Goal: Task Accomplishment & Management: Manage account settings

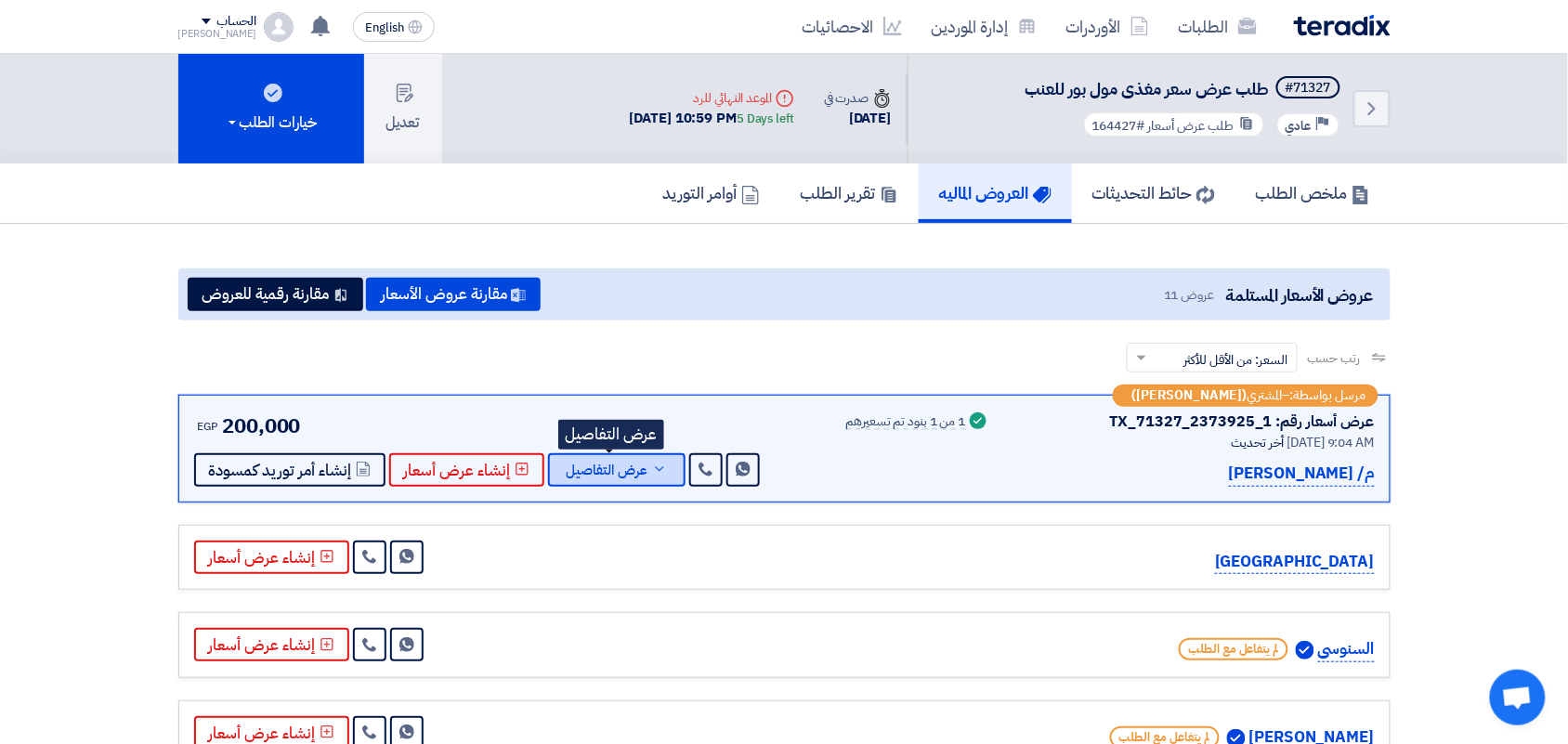
click at [616, 467] on span "عرض التفاصيل" at bounding box center [607, 471] width 81 height 14
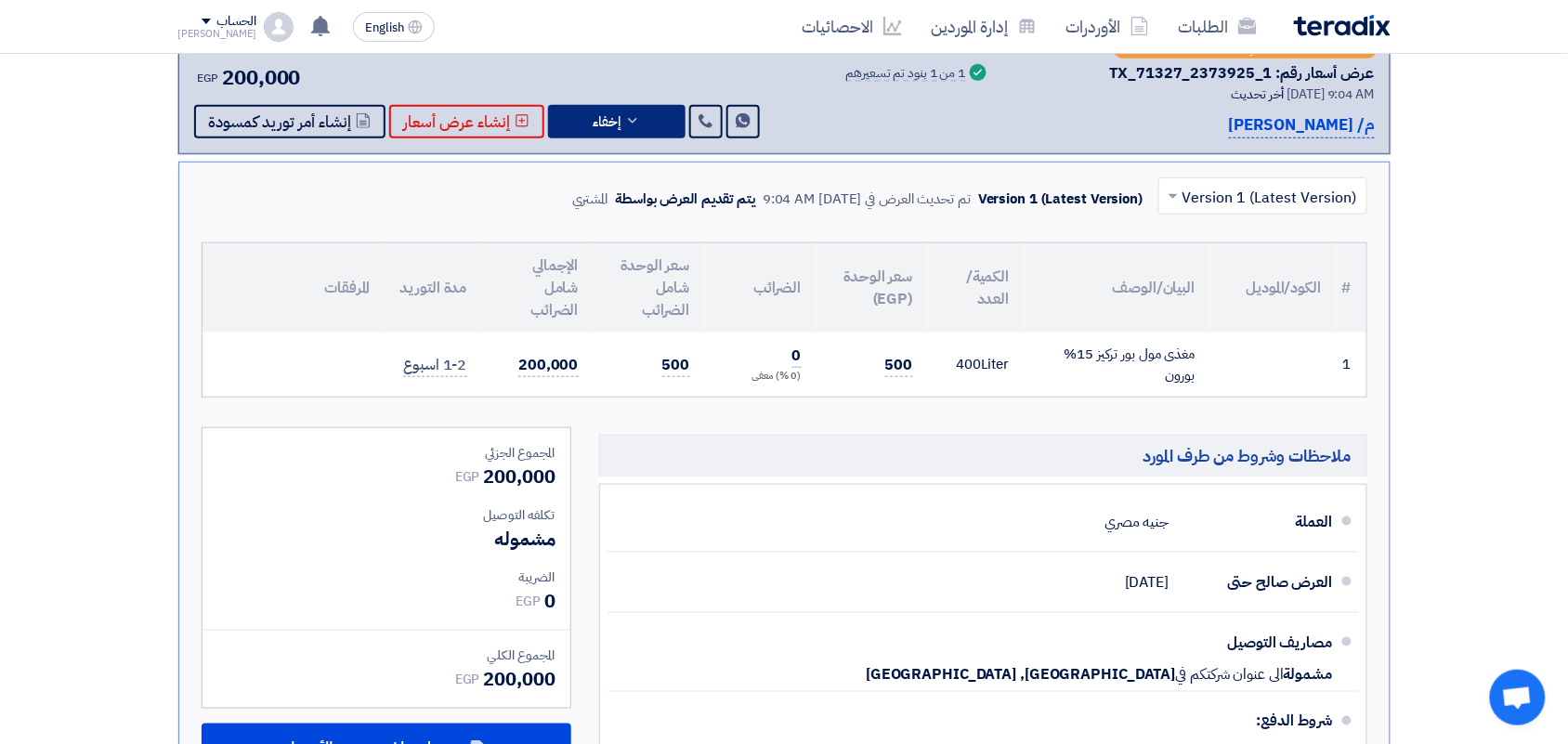
scroll to position [116, 0]
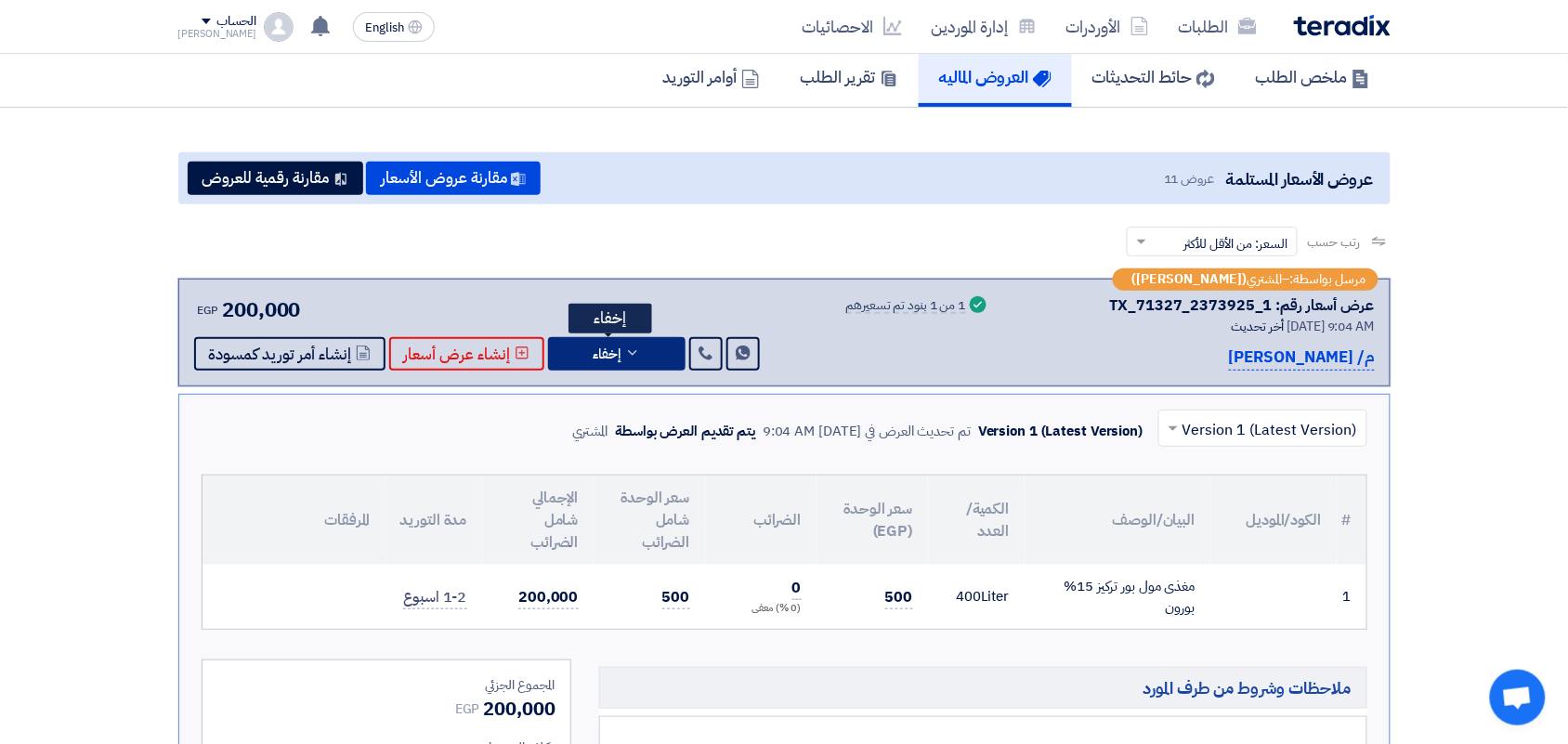
click at [626, 354] on icon at bounding box center [632, 353] width 15 height 15
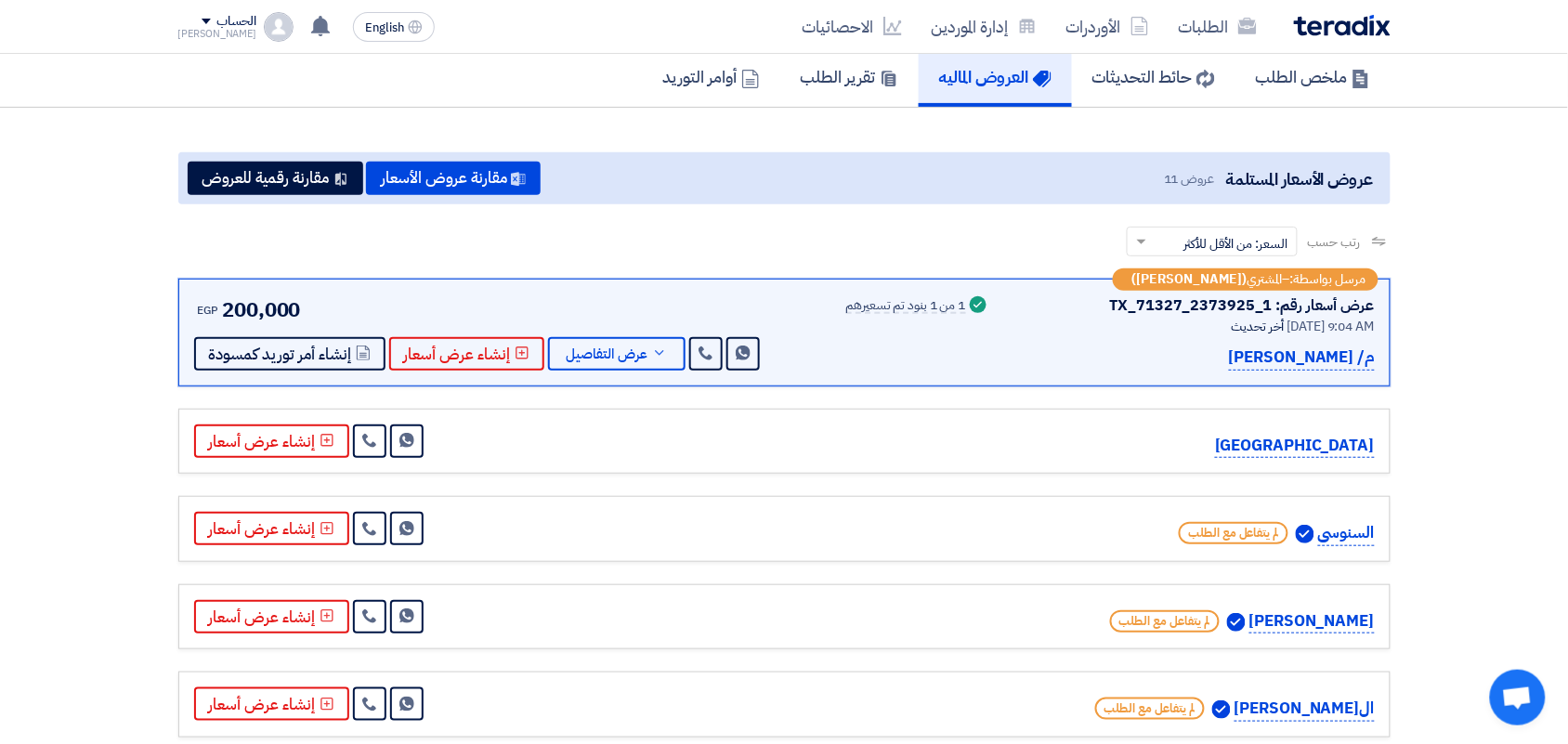
click at [935, 303] on div "1 من 1 بنود تم تسعيرهم" at bounding box center [907, 306] width 120 height 15
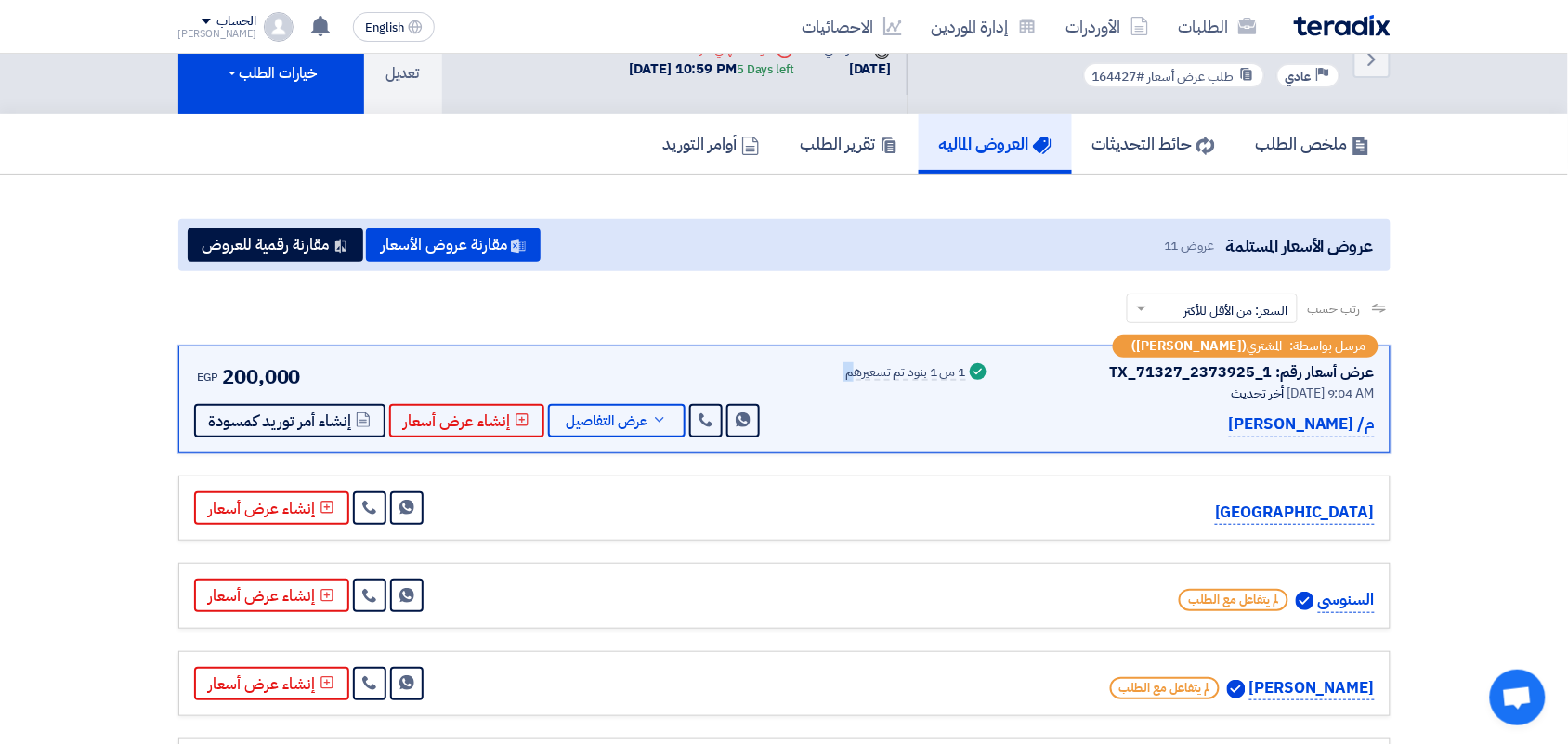
scroll to position [0, 0]
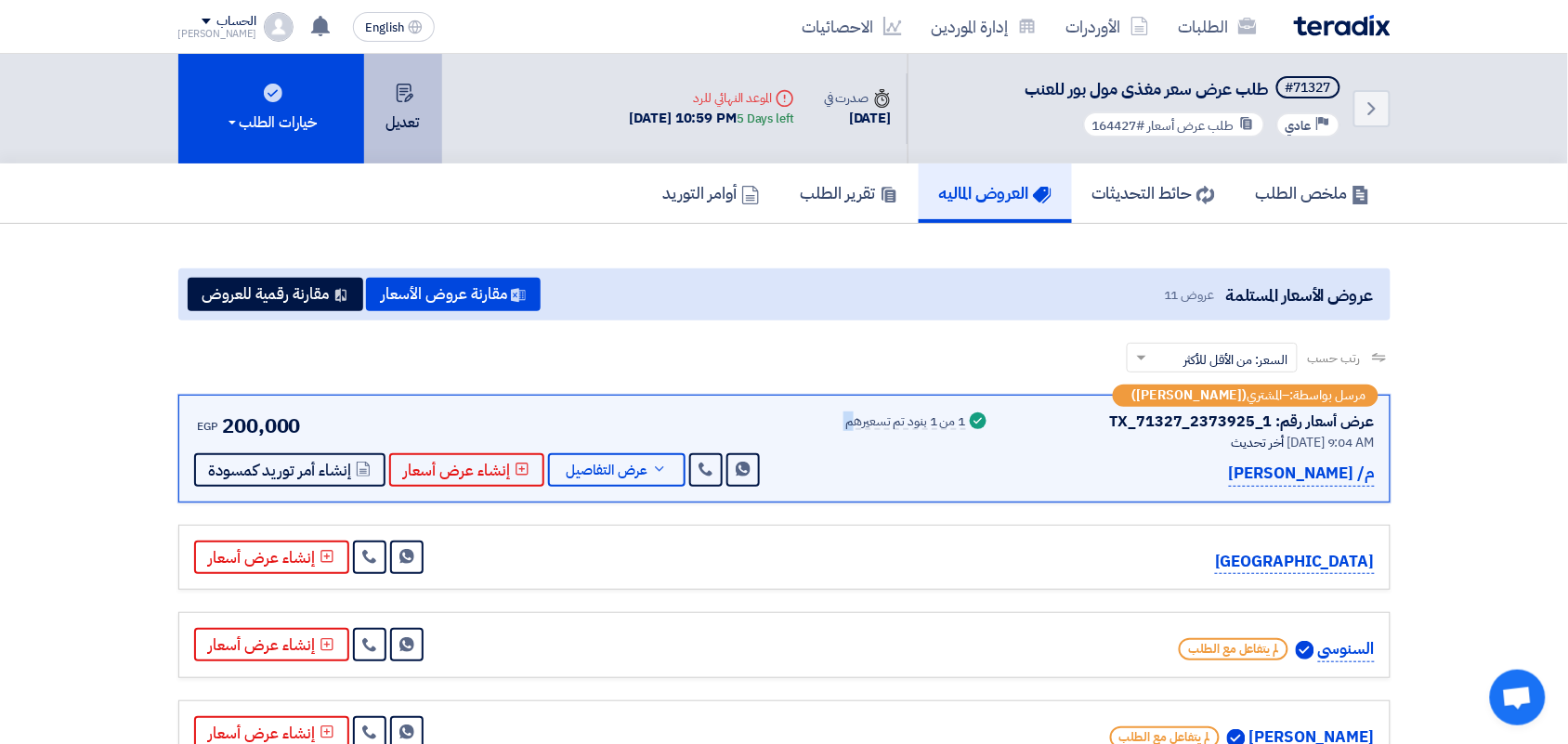
click at [412, 108] on button "تعديل" at bounding box center [403, 108] width 78 height 109
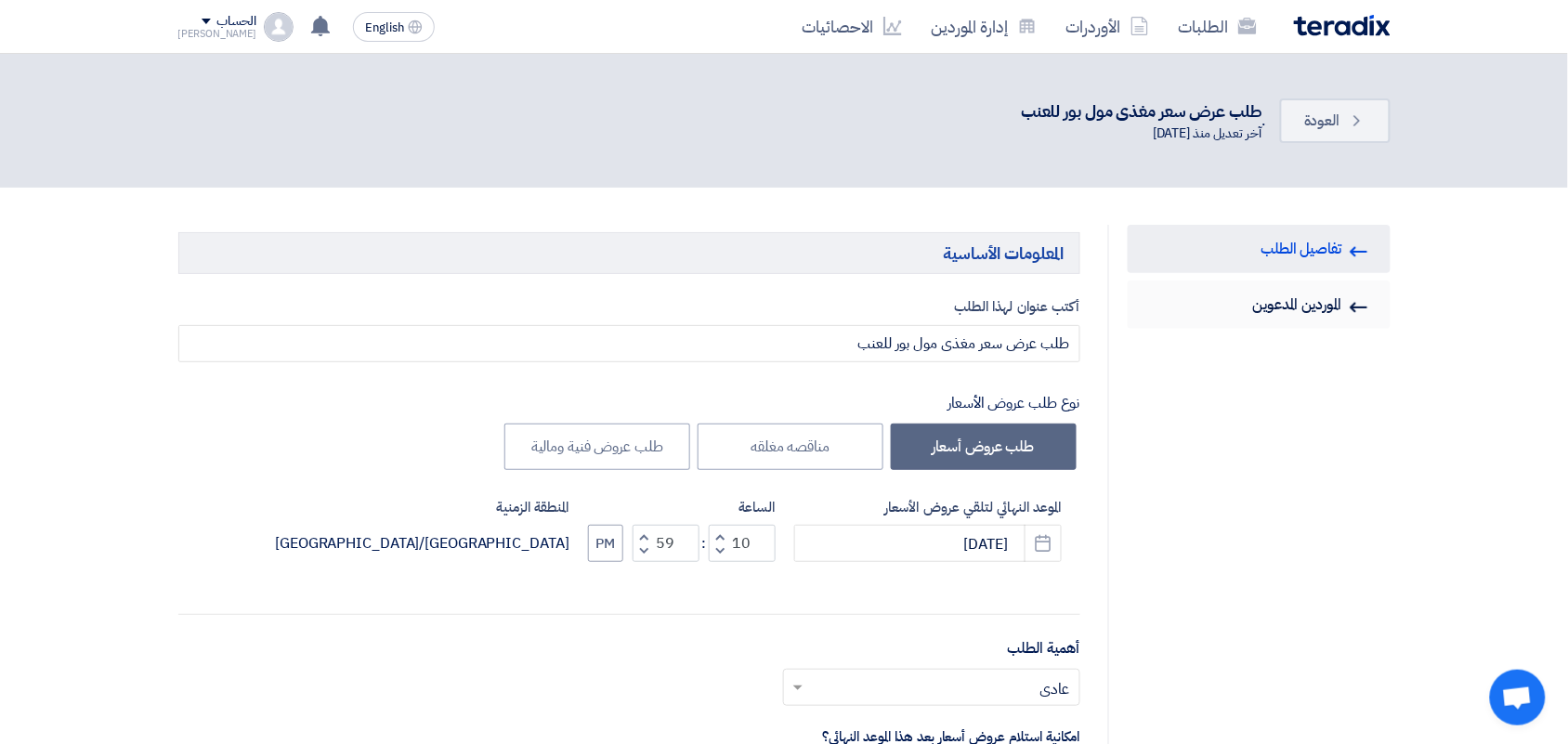
click at [1303, 304] on link "Invited Suppliers الموردين المدعوين" at bounding box center [1258, 305] width 262 height 48
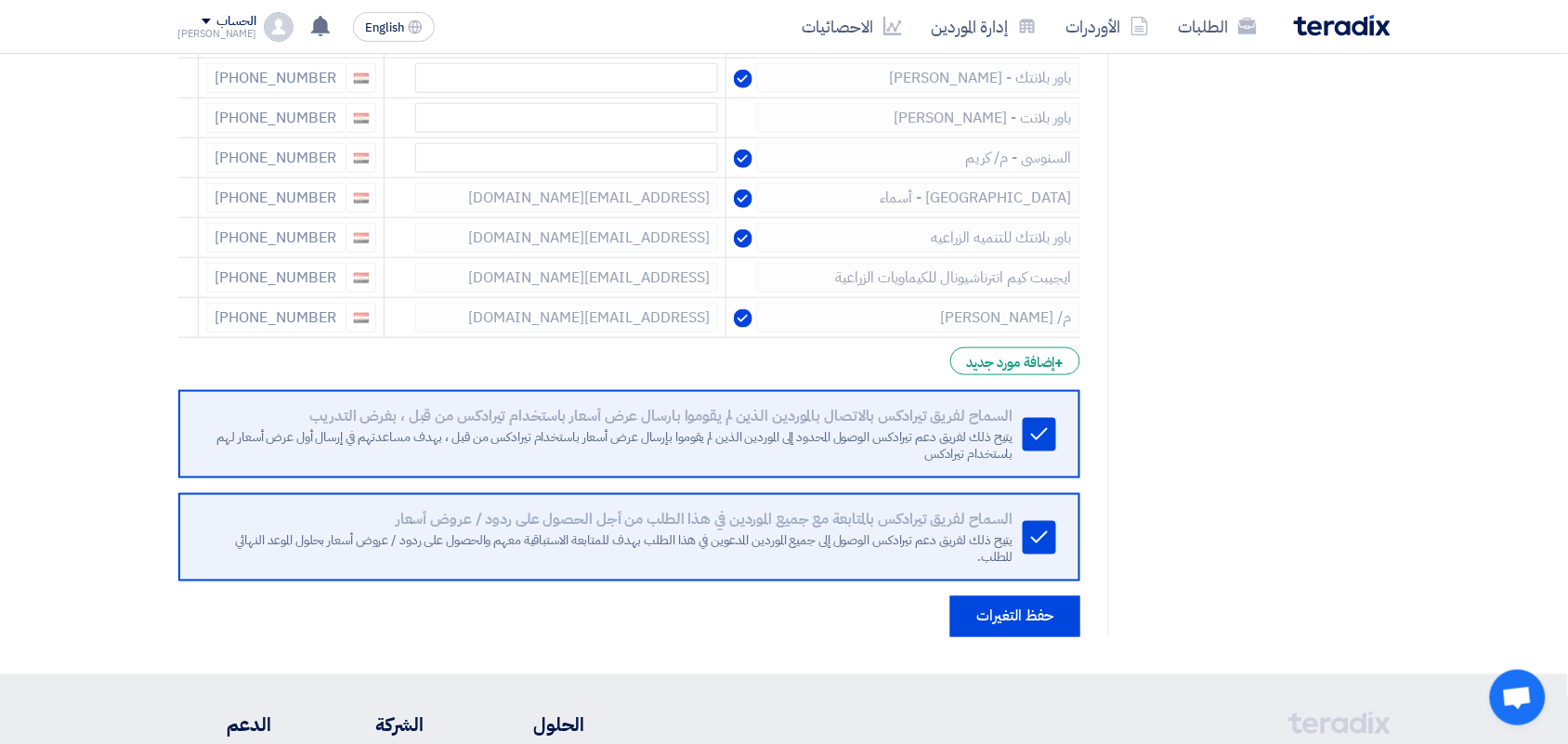
scroll to position [580, 0]
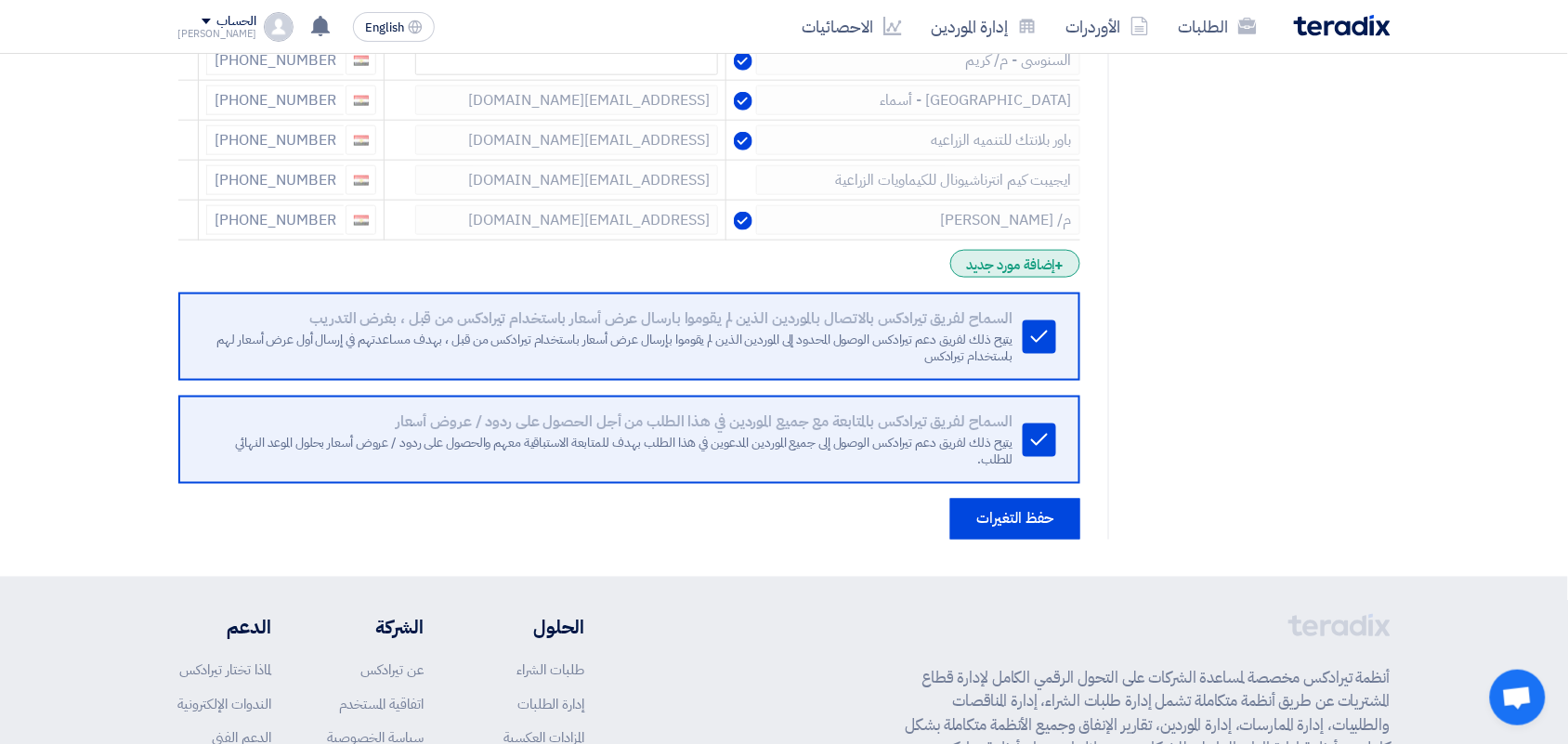
click at [997, 271] on div "+ إضافة مورد جديد" at bounding box center [1014, 264] width 129 height 28
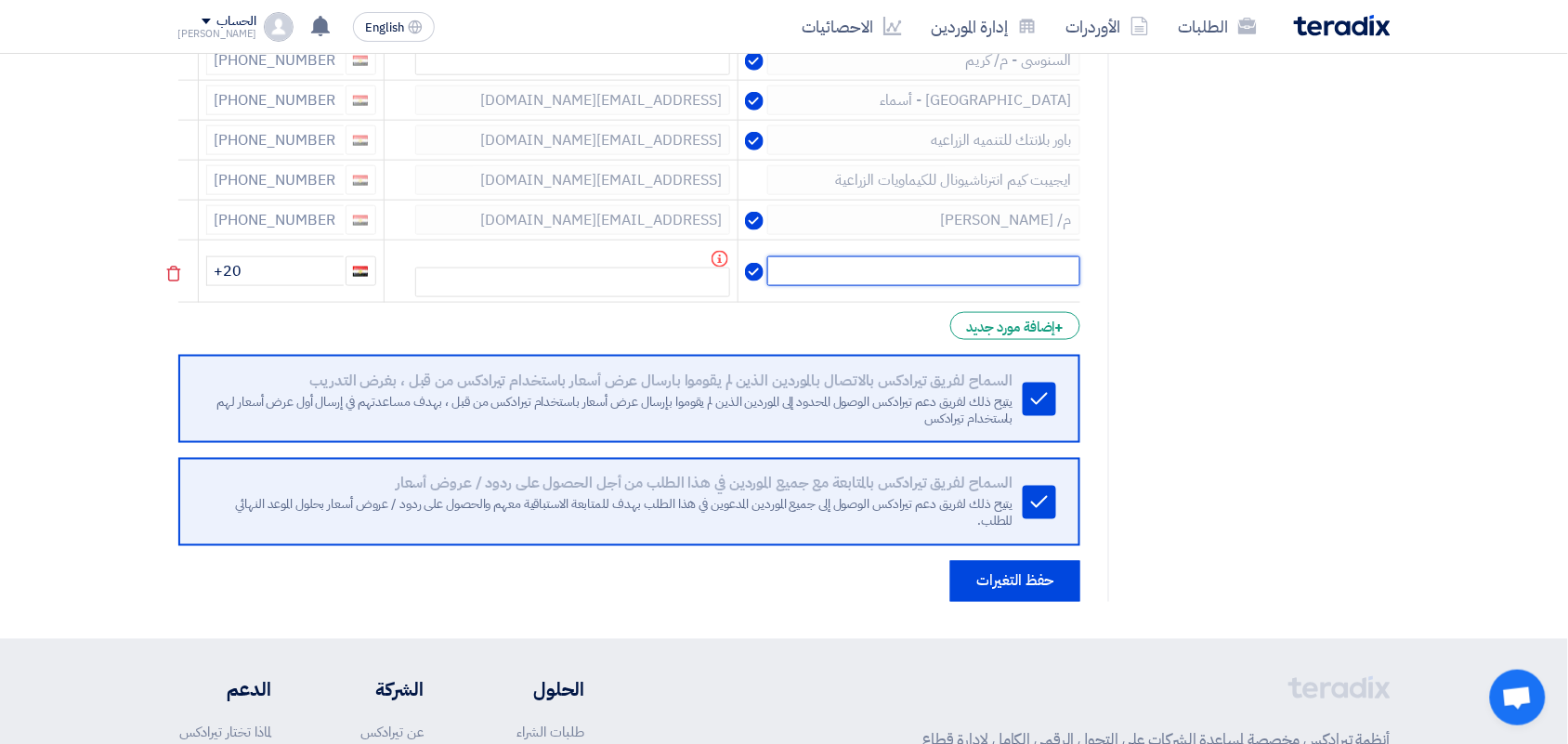
click at [1024, 277] on input "text" at bounding box center [923, 271] width 313 height 30
type input "["
type input "جرو اب"
drag, startPoint x: 271, startPoint y: 264, endPoint x: 281, endPoint y: 279, distance: 18.0
click at [272, 270] on input "+20" at bounding box center [275, 271] width 138 height 30
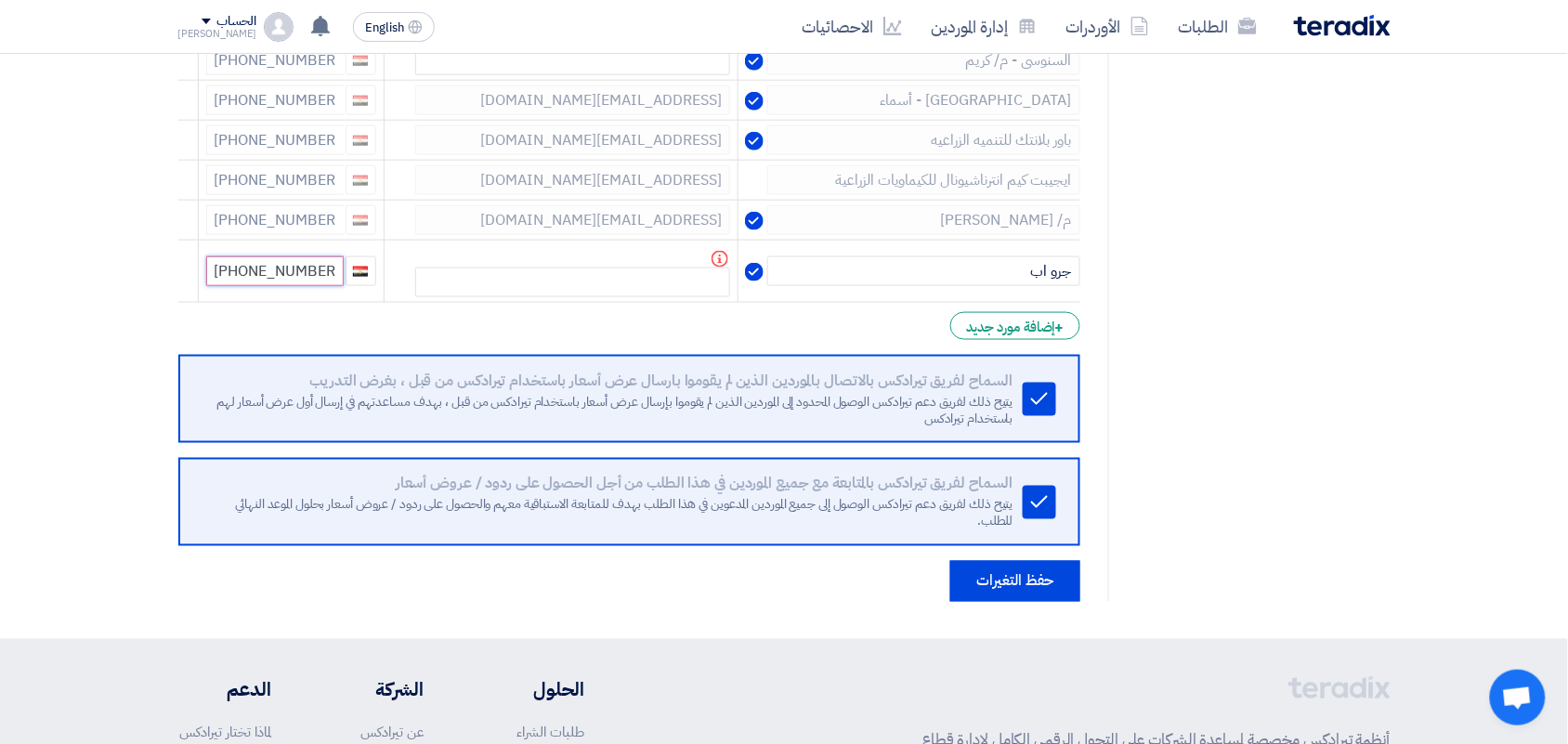
type input "[PHONE_NUMBER]"
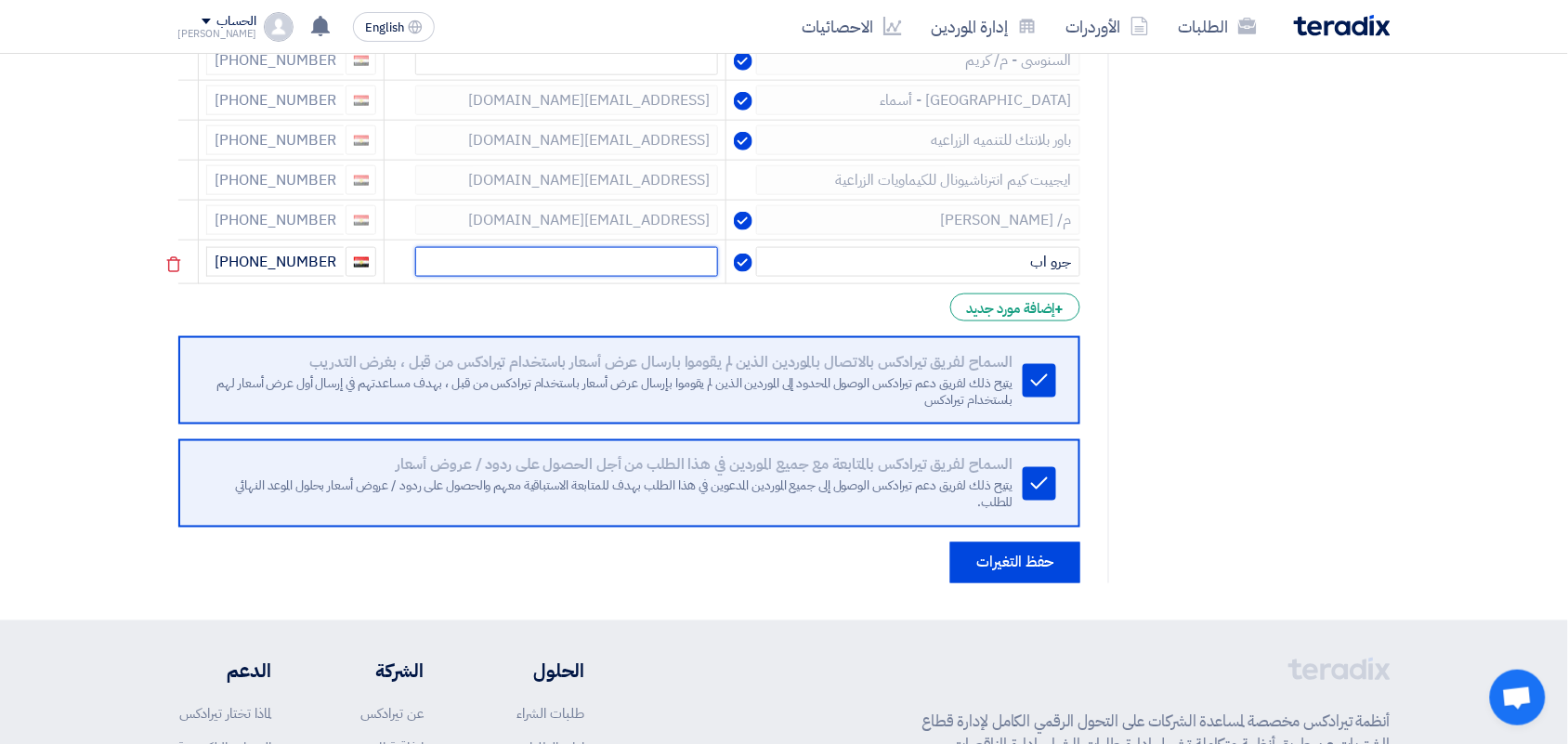
click at [632, 264] on input "text" at bounding box center [568, 262] width 304 height 30
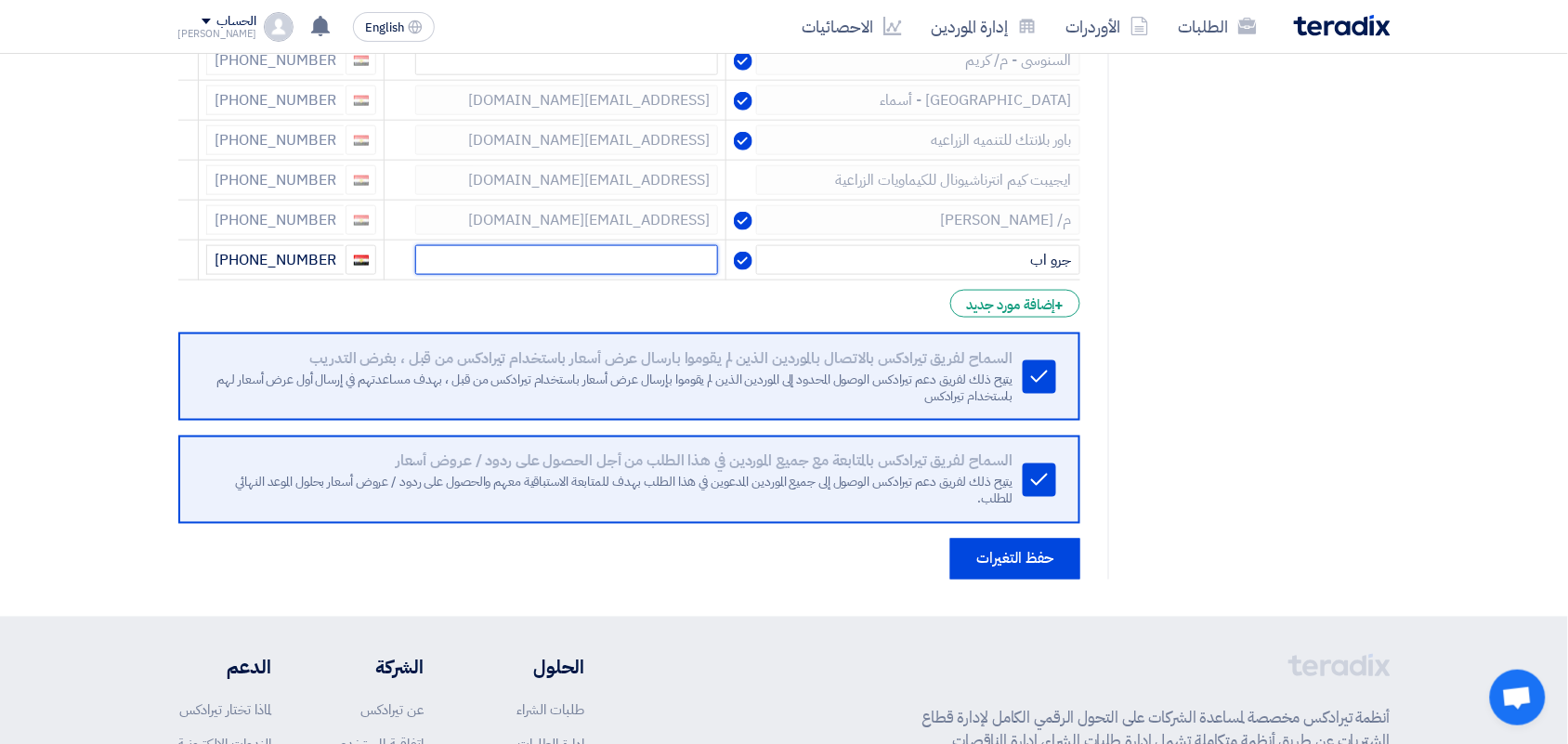
type input "ش"
click at [1011, 563] on button "حفظ التغيرات" at bounding box center [1015, 559] width 130 height 41
click at [1020, 559] on button "حفظ التغيرات" at bounding box center [1015, 559] width 130 height 41
click at [1028, 559] on button "حفظ التغيرات" at bounding box center [1015, 559] width 130 height 41
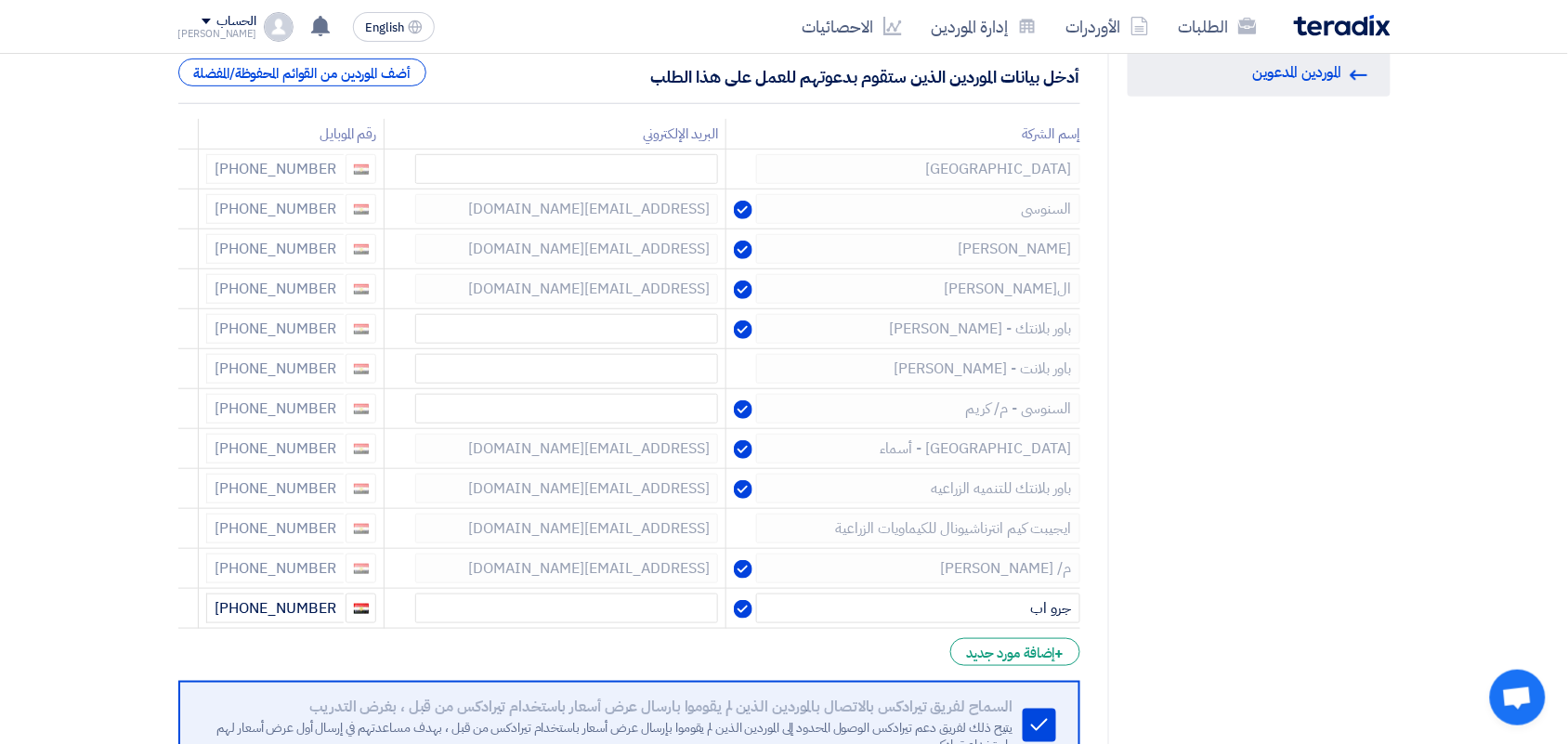
scroll to position [0, 0]
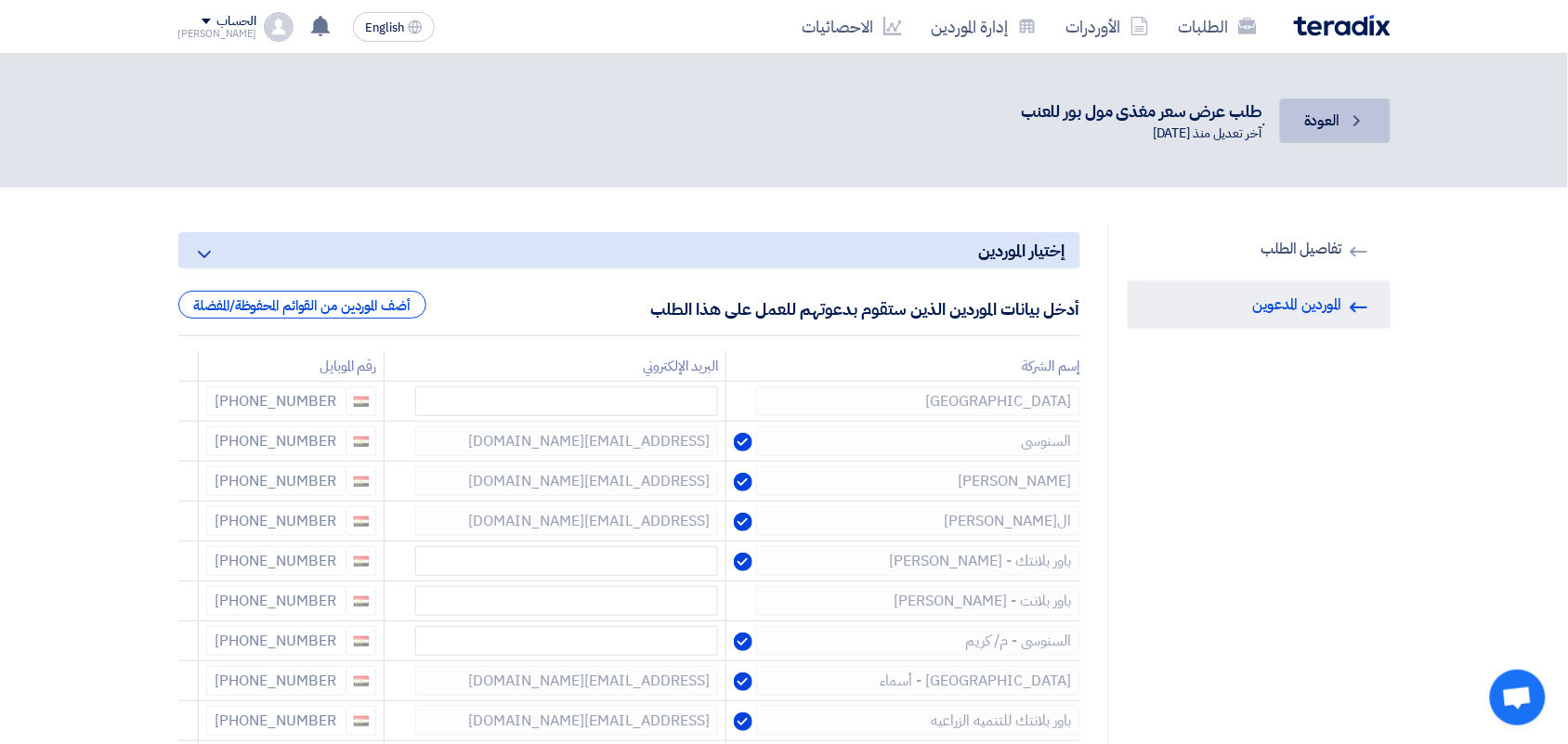
click at [1347, 123] on link "Back العودة" at bounding box center [1335, 121] width 109 height 45
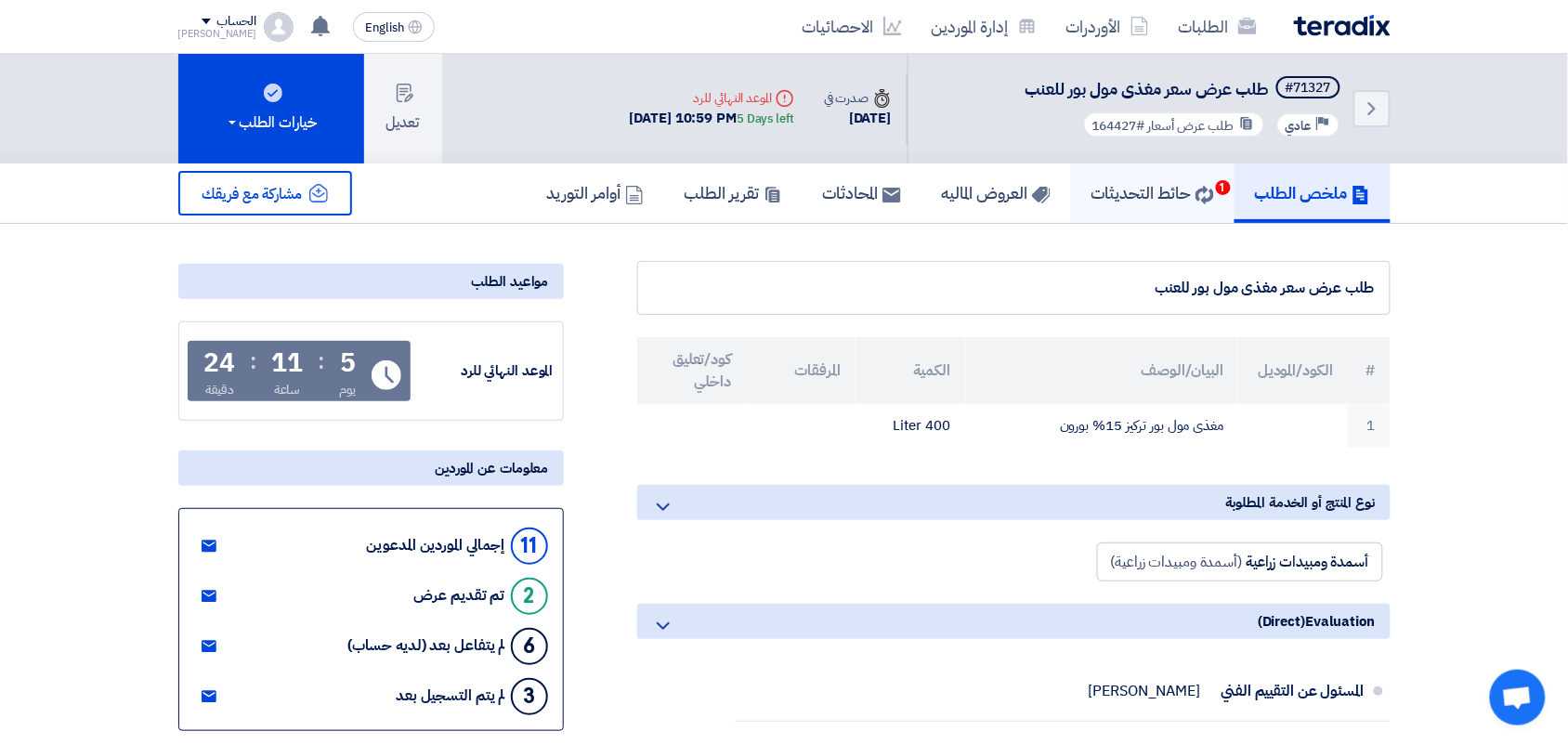
click at [1172, 192] on h5 "حائط التحديثات 1" at bounding box center [1153, 193] width 123 height 21
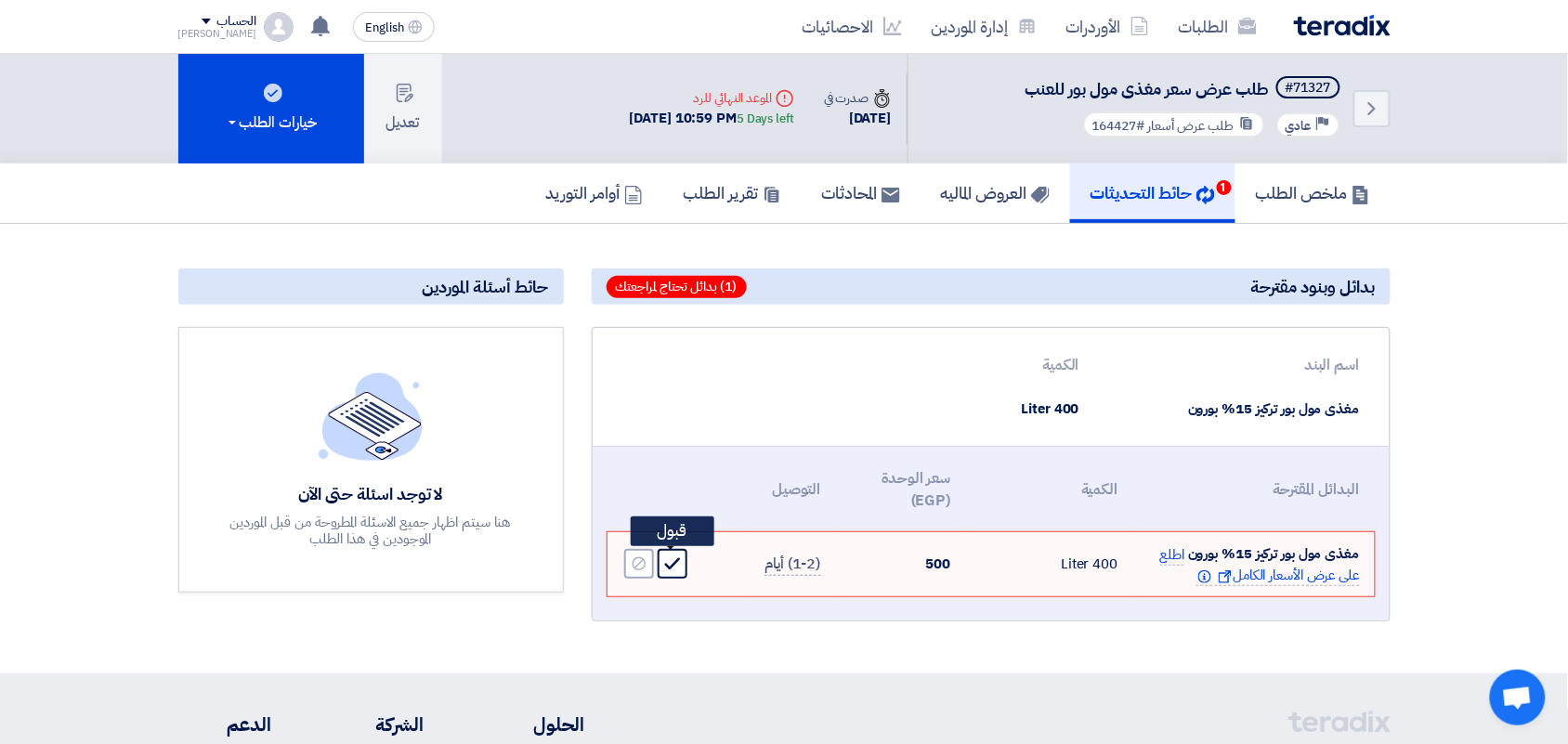
click at [675, 567] on icon "Accept" at bounding box center [672, 564] width 16 height 16
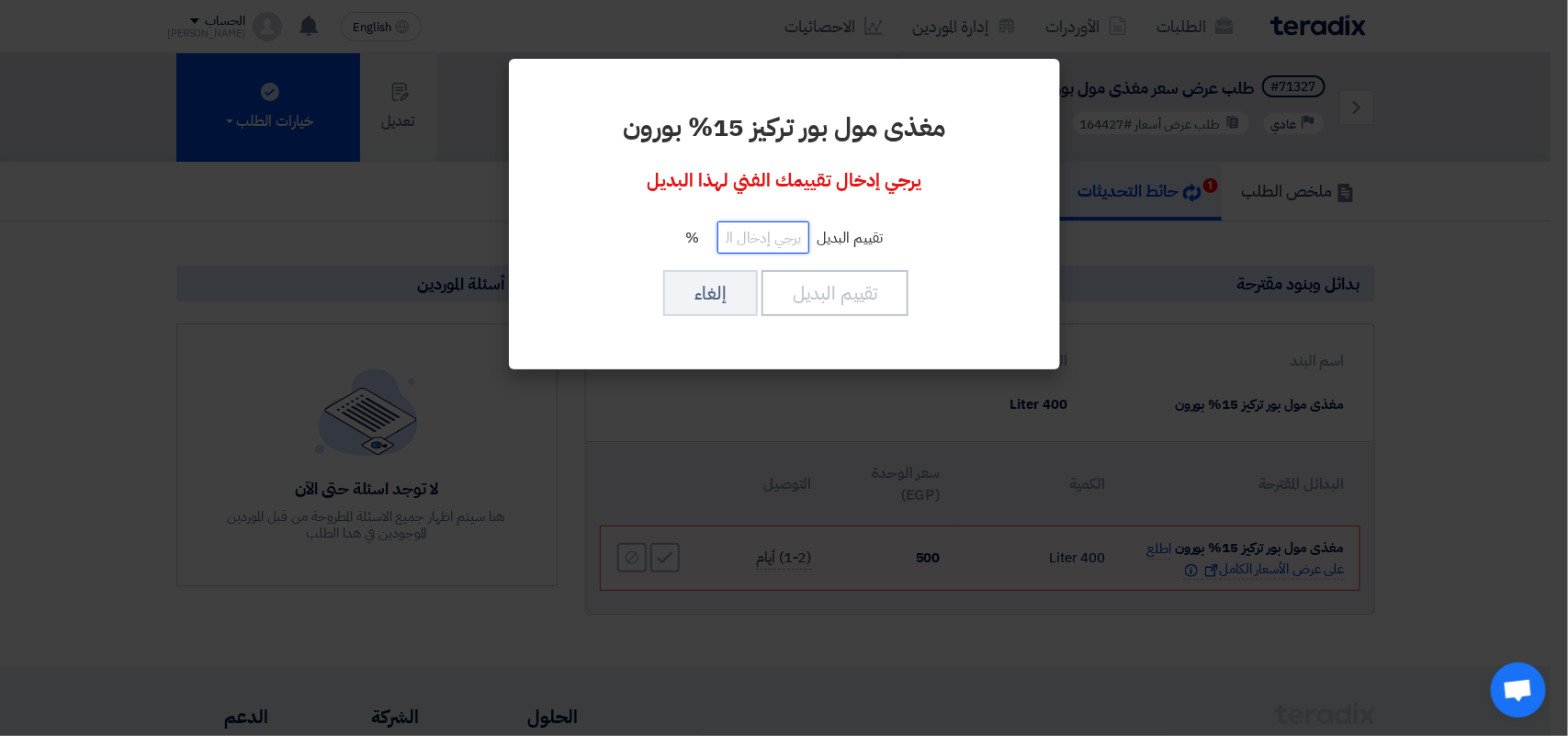
click at [782, 231] on input "number" at bounding box center [763, 238] width 92 height 33
type input "100"
click at [798, 286] on button "تقييم البديل" at bounding box center [834, 293] width 147 height 46
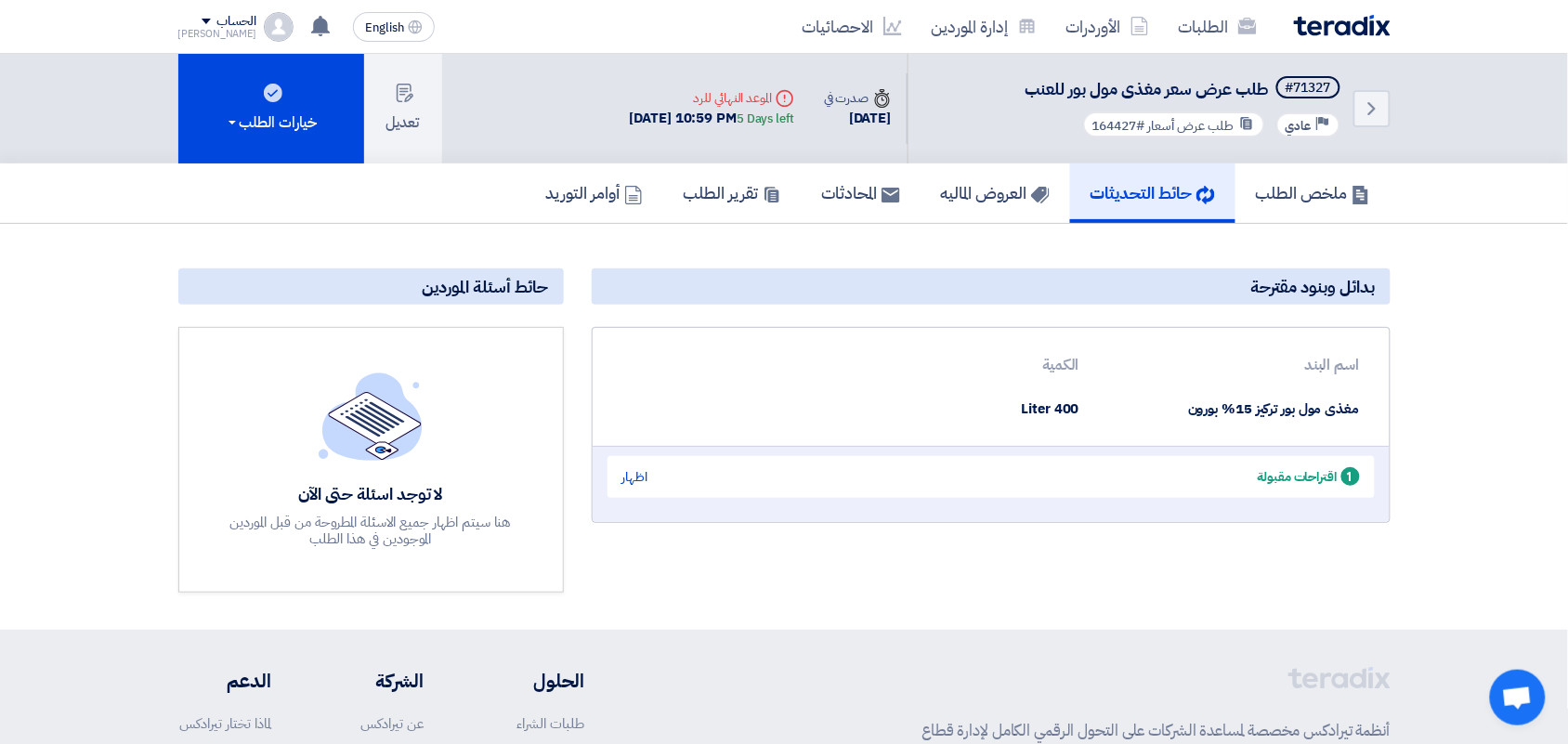
click at [1344, 12] on div "الطلبات الأوردرات إدارة الموردين الاحصائيات" at bounding box center [1027, 26] width 727 height 44
click at [1348, 26] on img at bounding box center [1342, 25] width 97 height 21
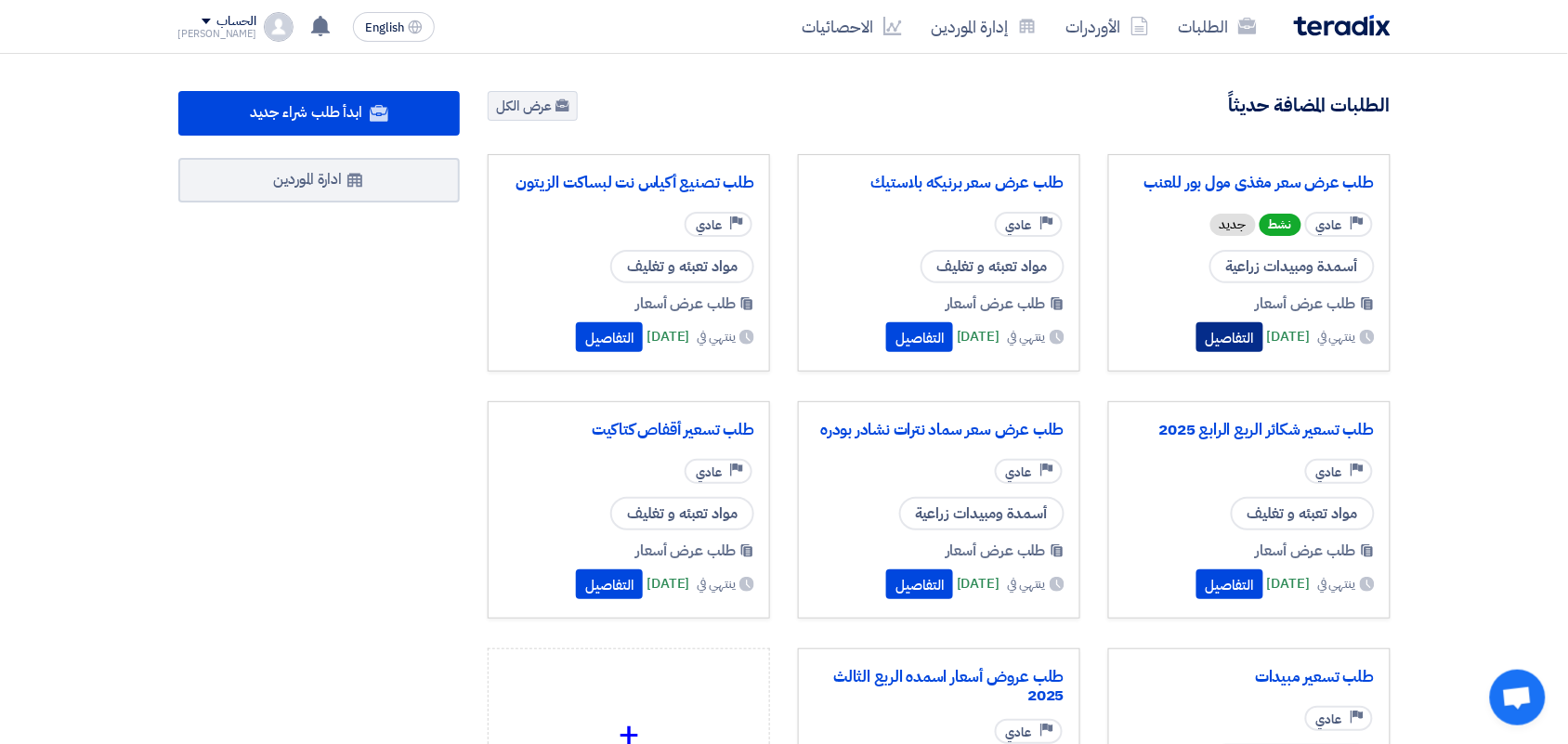
click at [1200, 337] on button "التفاصيل" at bounding box center [1229, 337] width 67 height 30
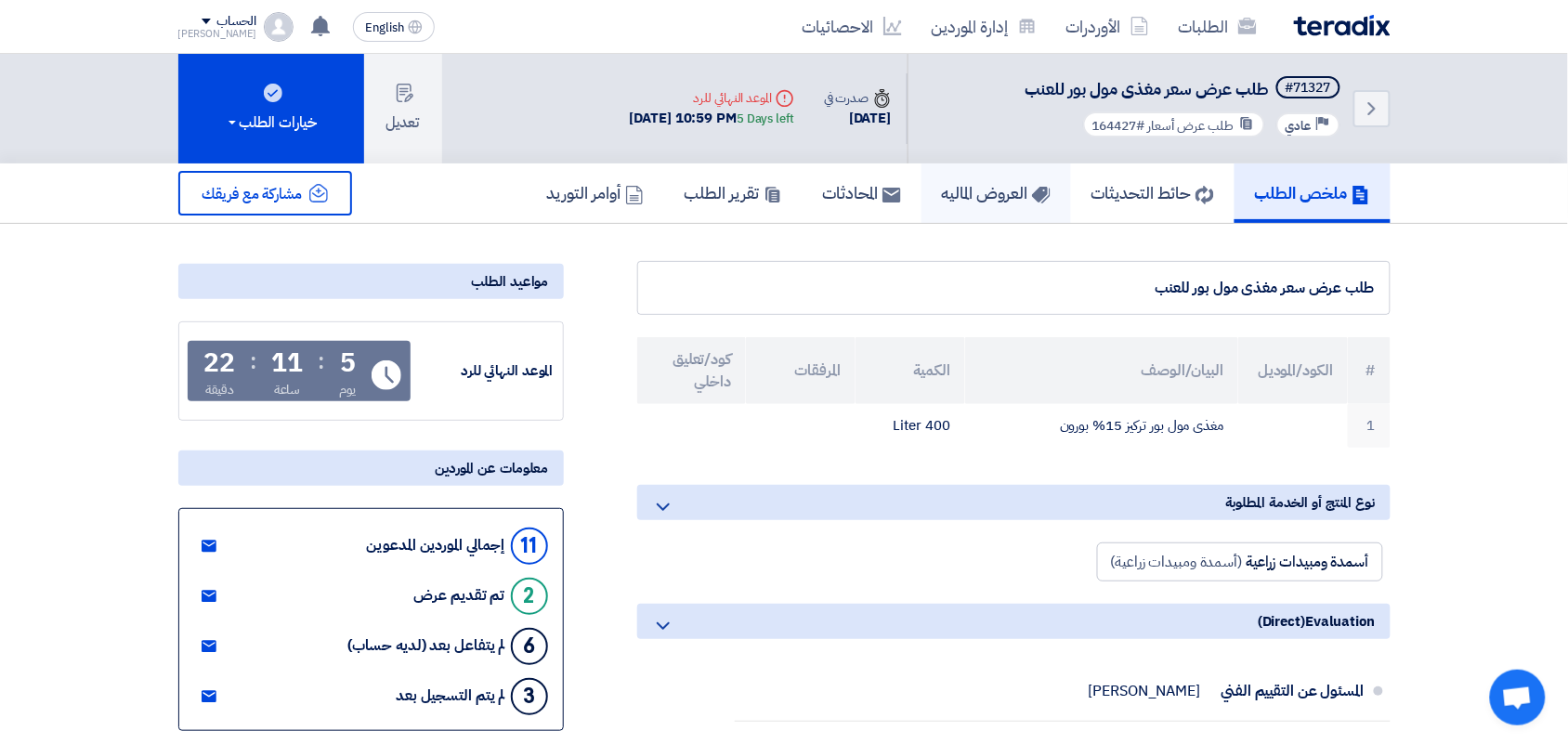
click at [990, 188] on h5 "العروض الماليه" at bounding box center [997, 193] width 108 height 21
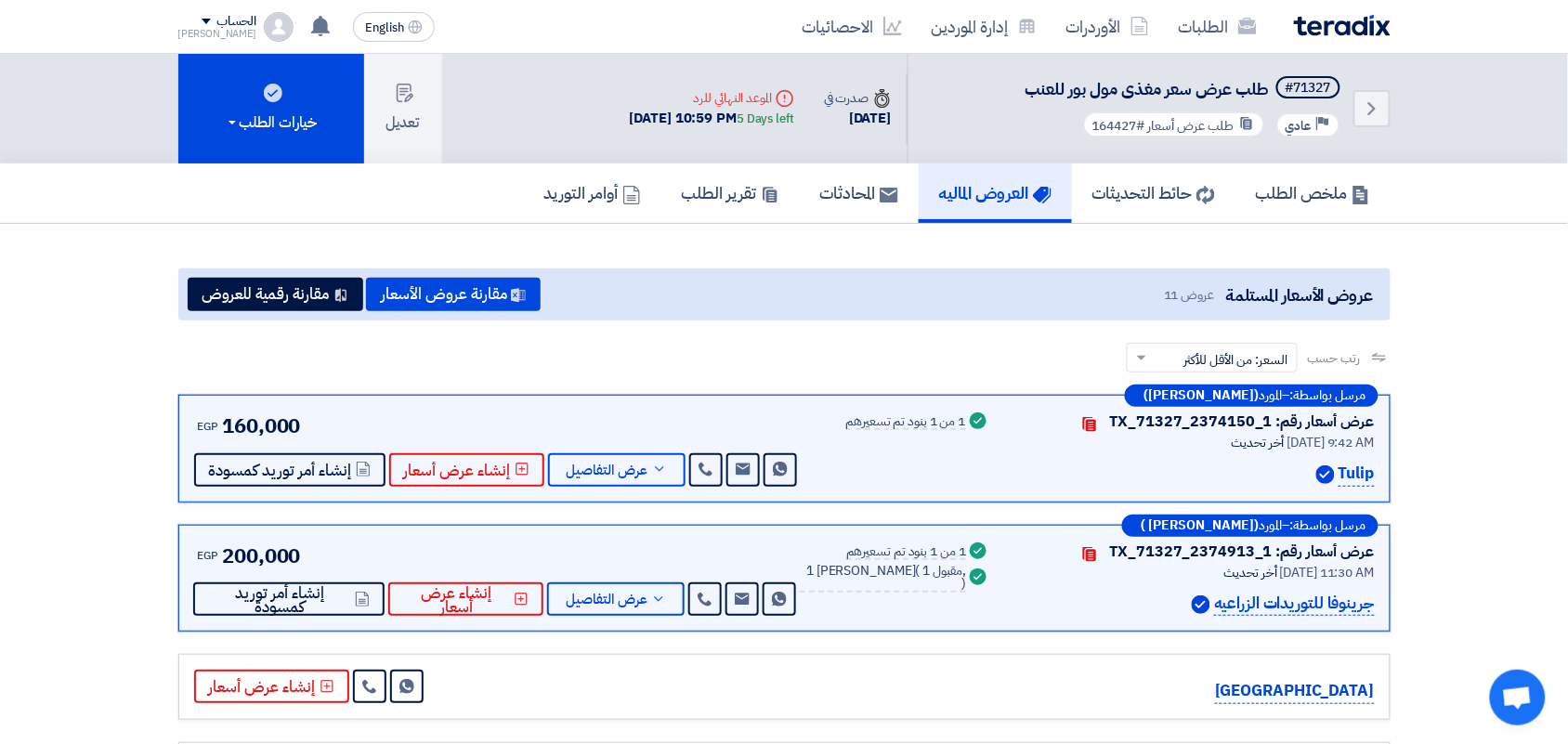
scroll to position [116, 0]
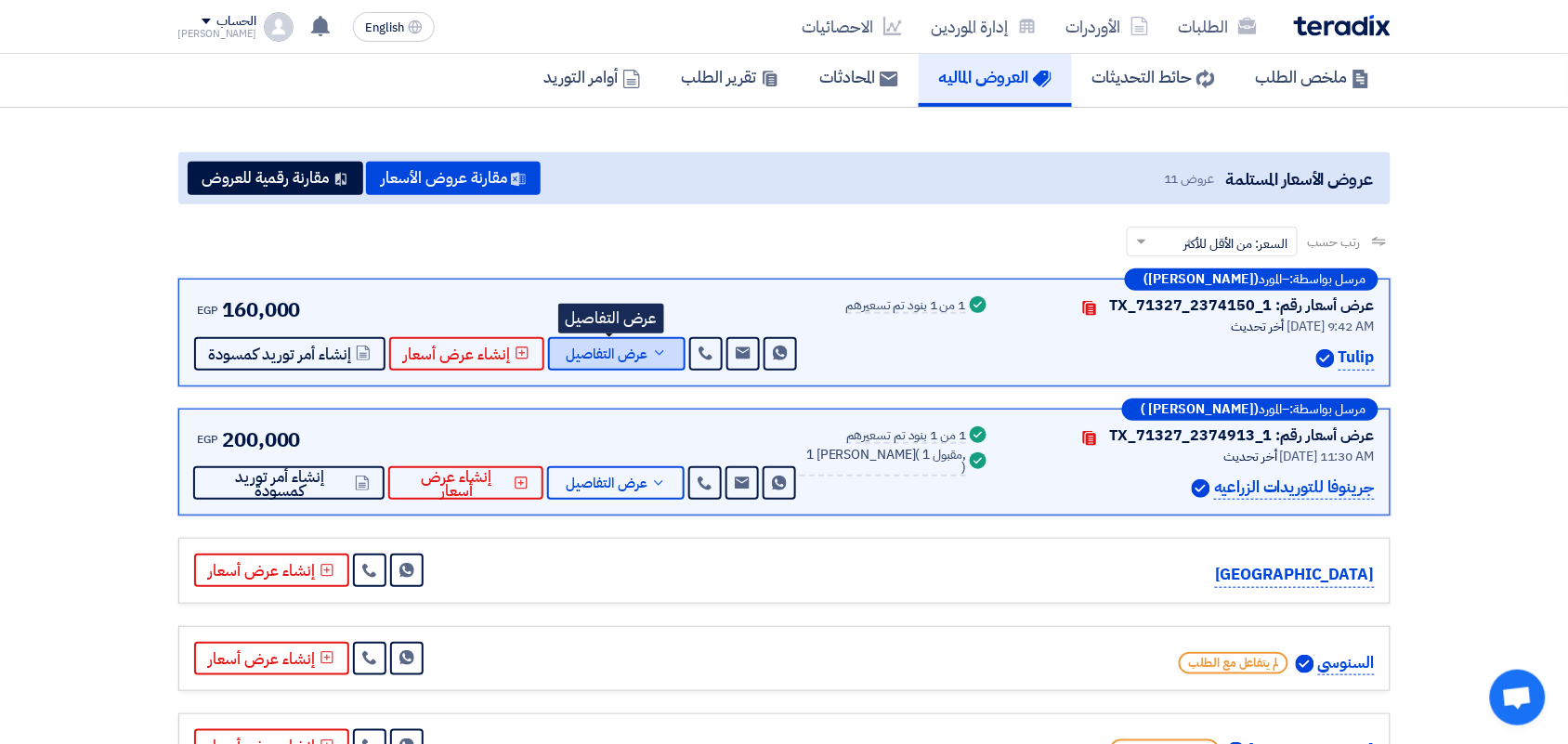
click at [631, 348] on span "عرض التفاصيل" at bounding box center [607, 355] width 81 height 14
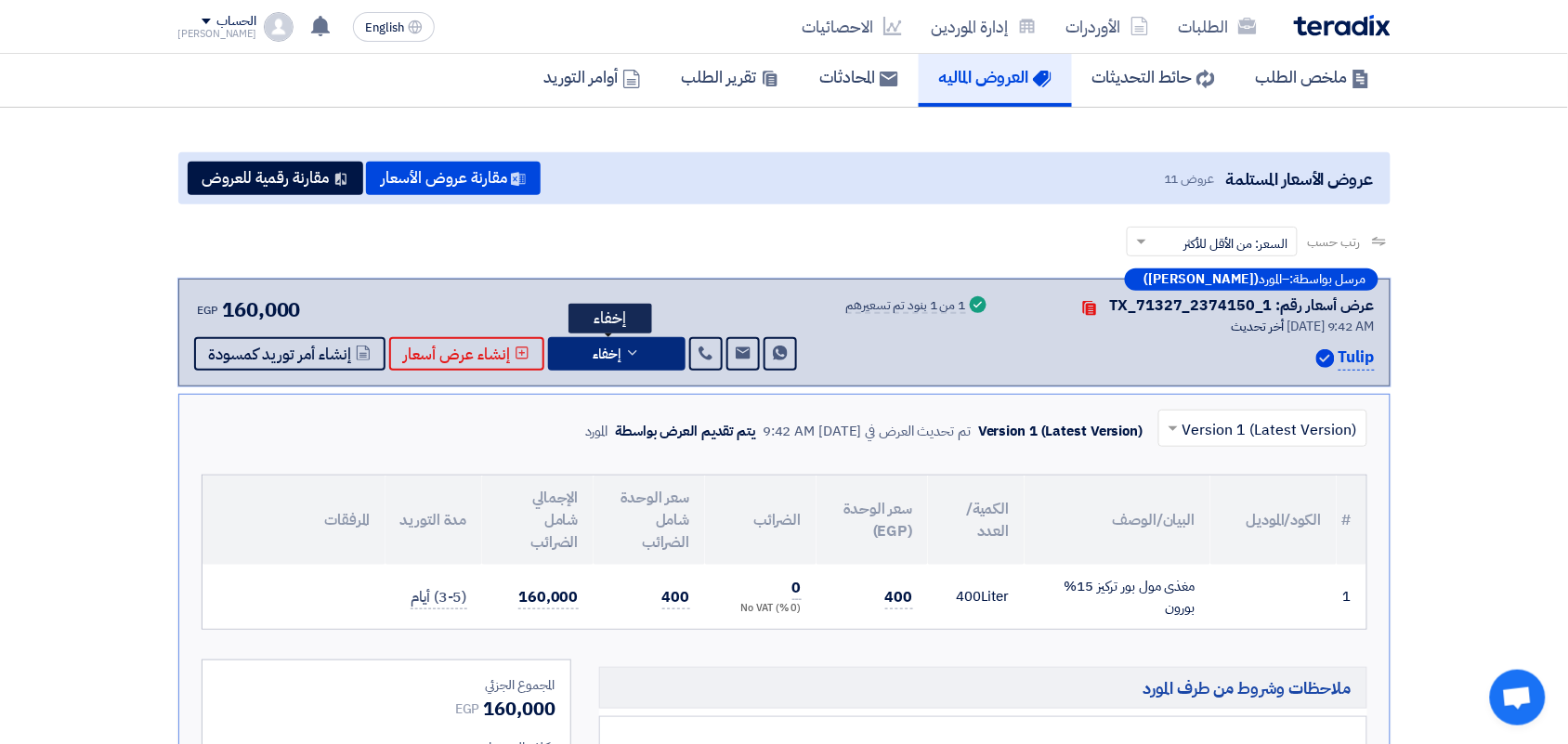
click at [636, 364] on button "إخفاء" at bounding box center [617, 354] width 138 height 34
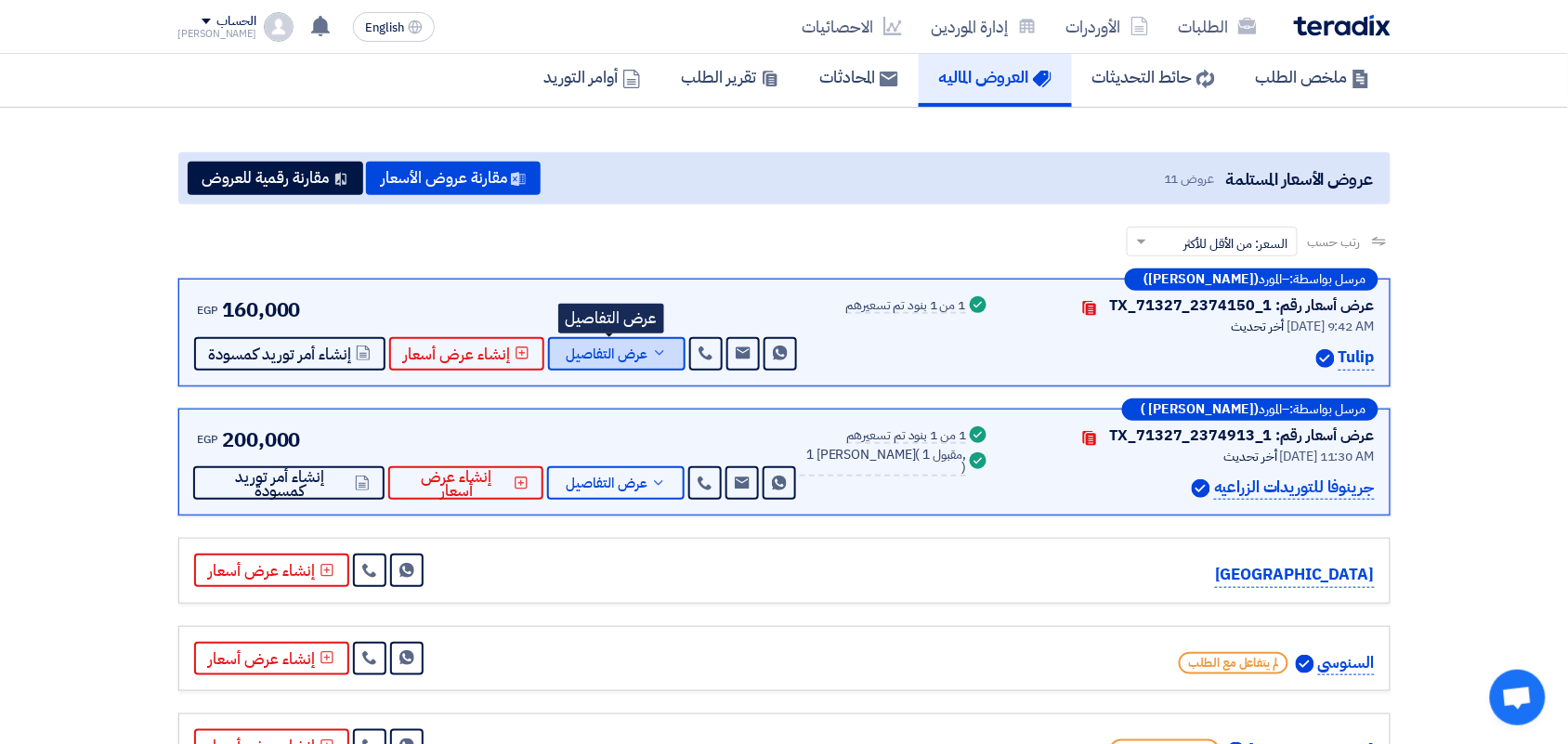
click at [641, 363] on button "عرض التفاصيل" at bounding box center [617, 354] width 138 height 34
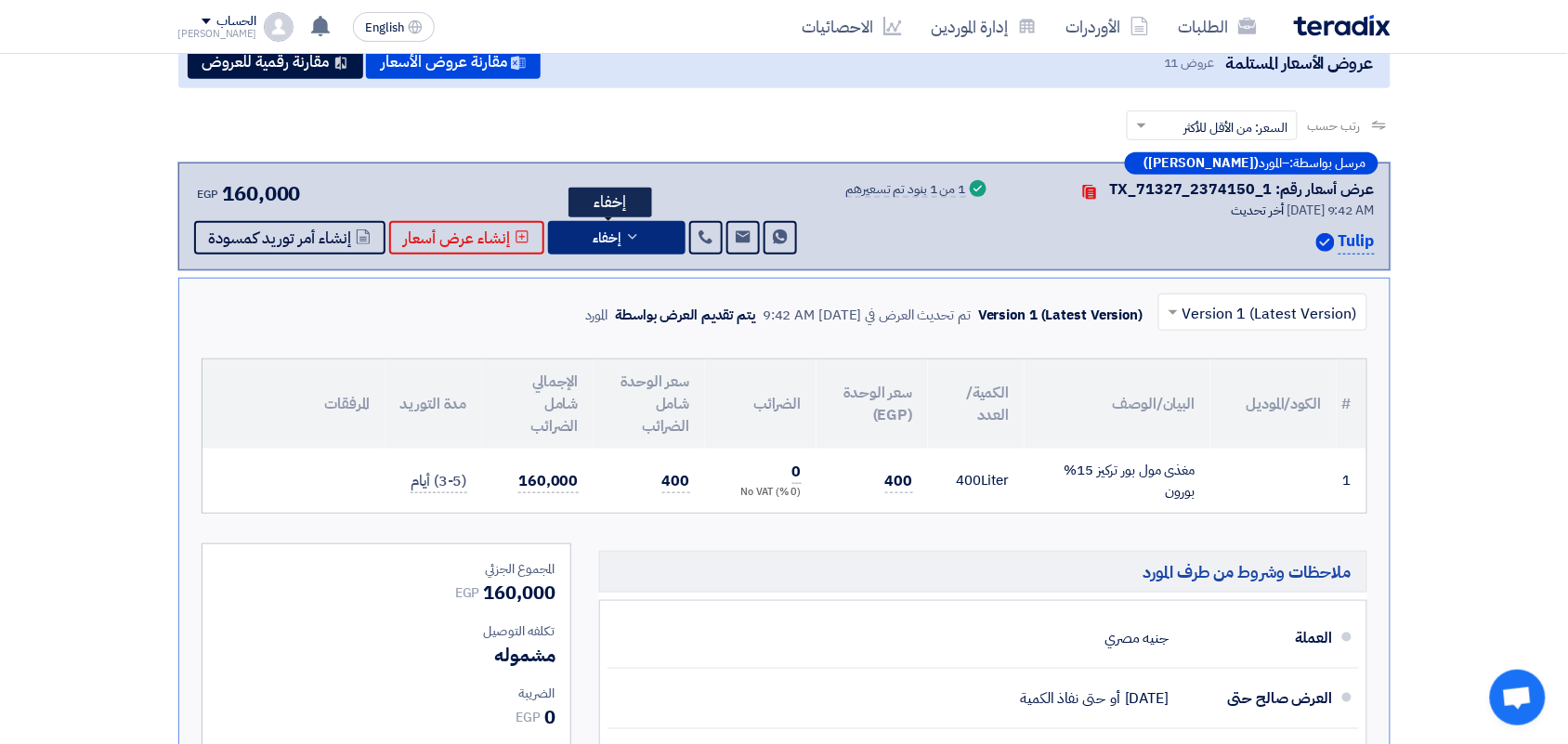
scroll to position [0, 0]
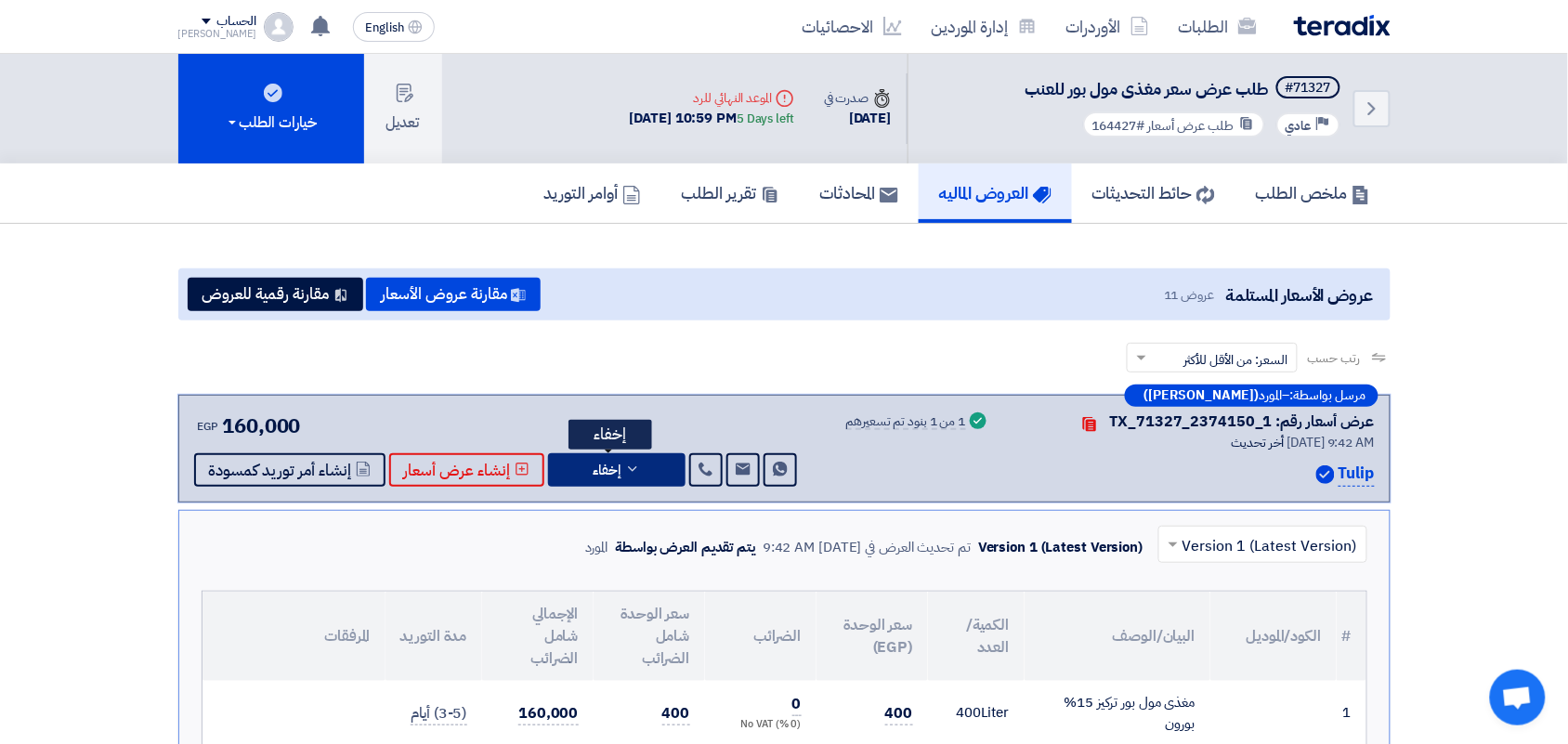
click at [613, 464] on span "إخفاء" at bounding box center [607, 471] width 28 height 14
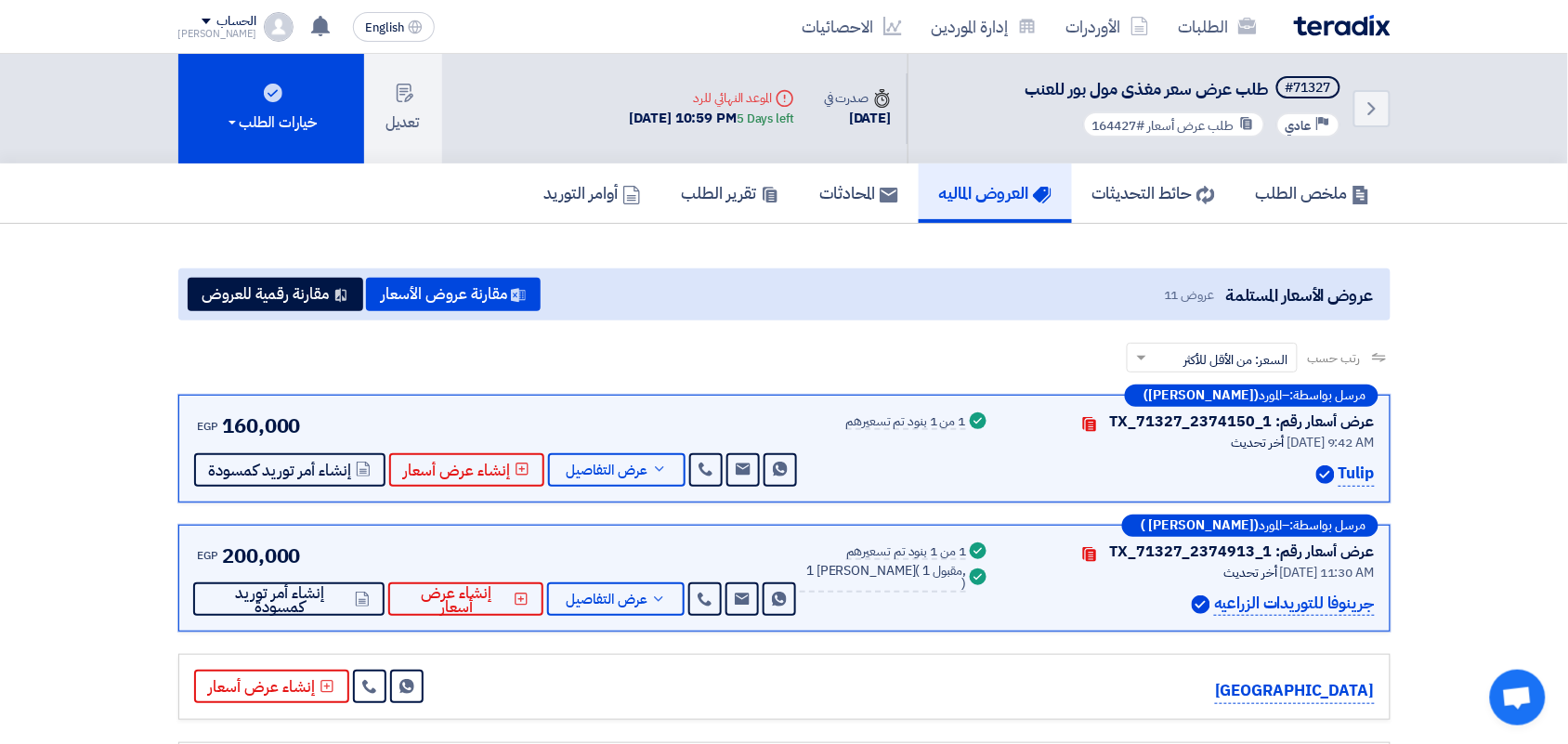
click at [1353, 31] on img at bounding box center [1342, 25] width 97 height 21
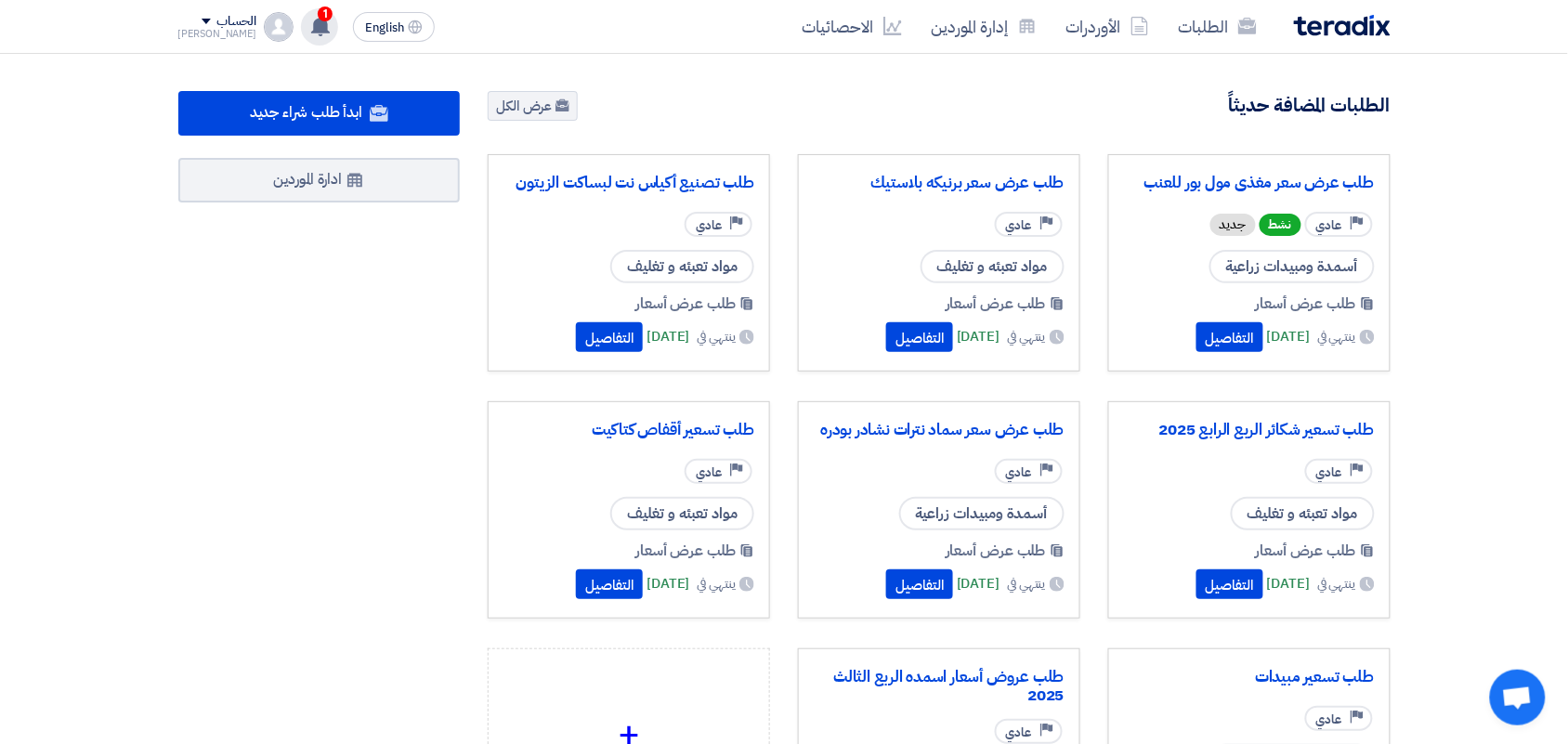
click at [301, 12] on div "1 لقد استلمت عرض سعر بقيمه "160000" لطلبك الخاص بشراء."طلب عرض سعر مغذى مول بور…" at bounding box center [320, 27] width 37 height 37
